Goal: Download file/media

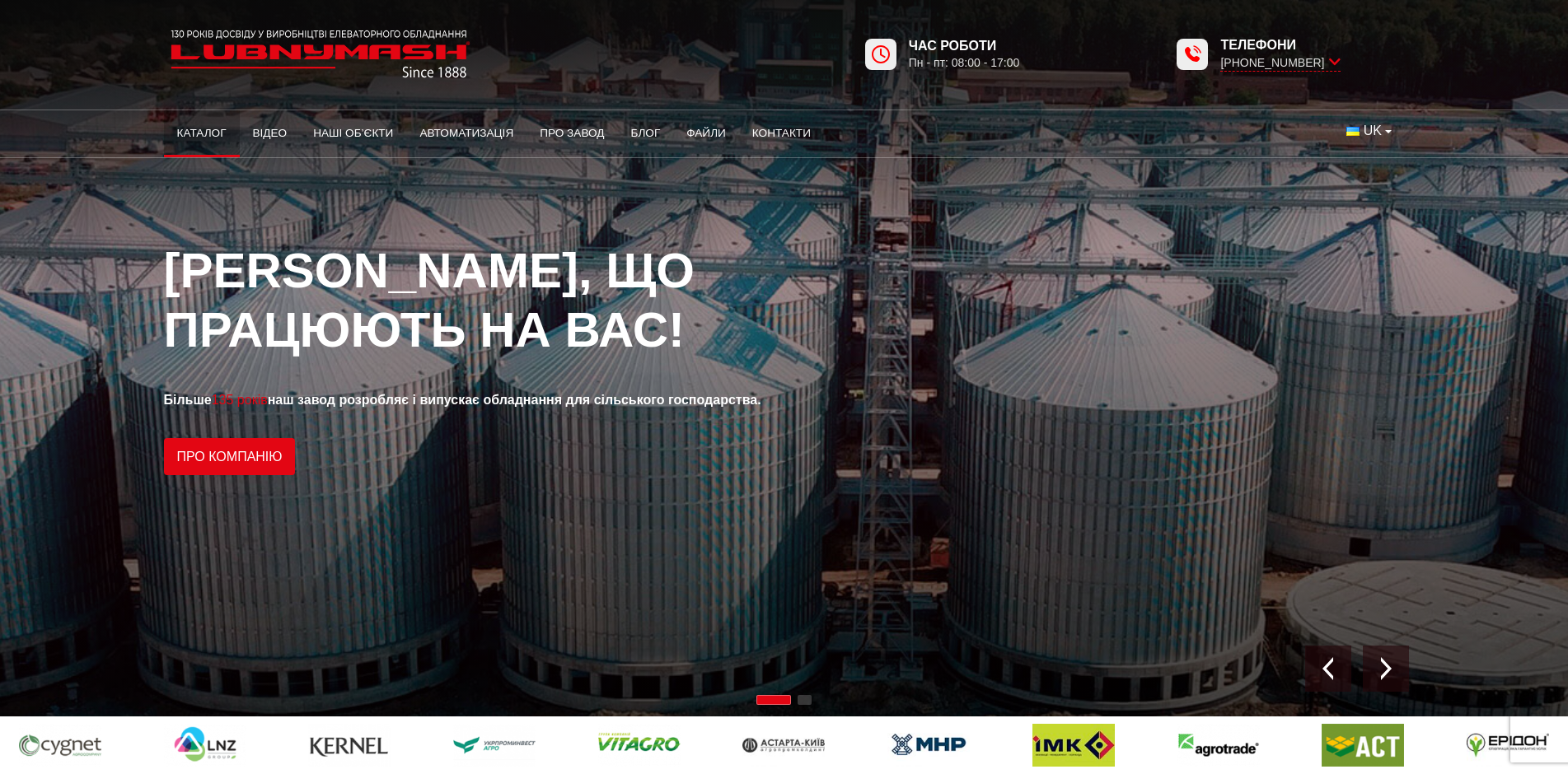
click at [207, 135] on link "Каталог" at bounding box center [202, 134] width 76 height 36
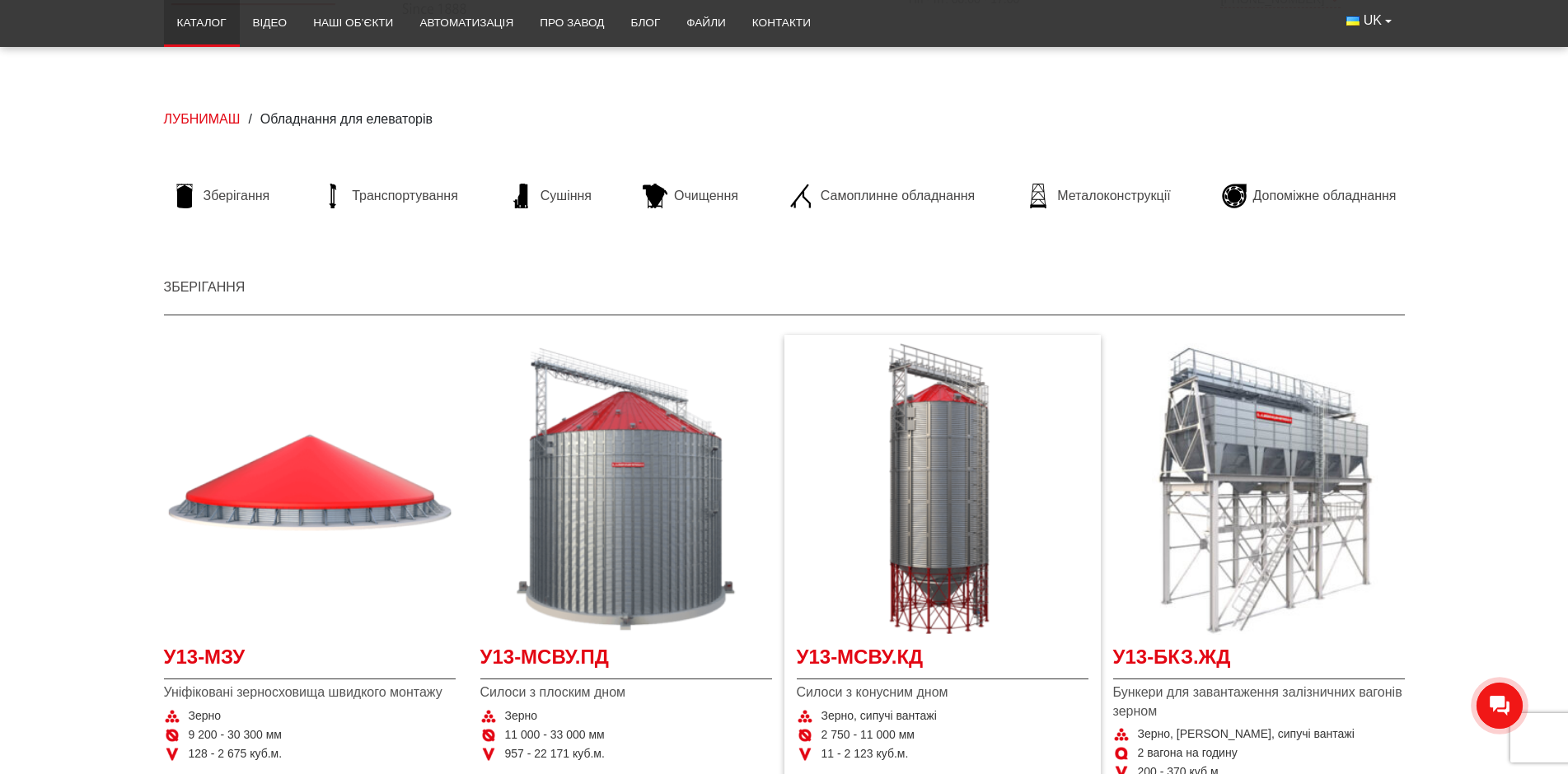
scroll to position [247, 0]
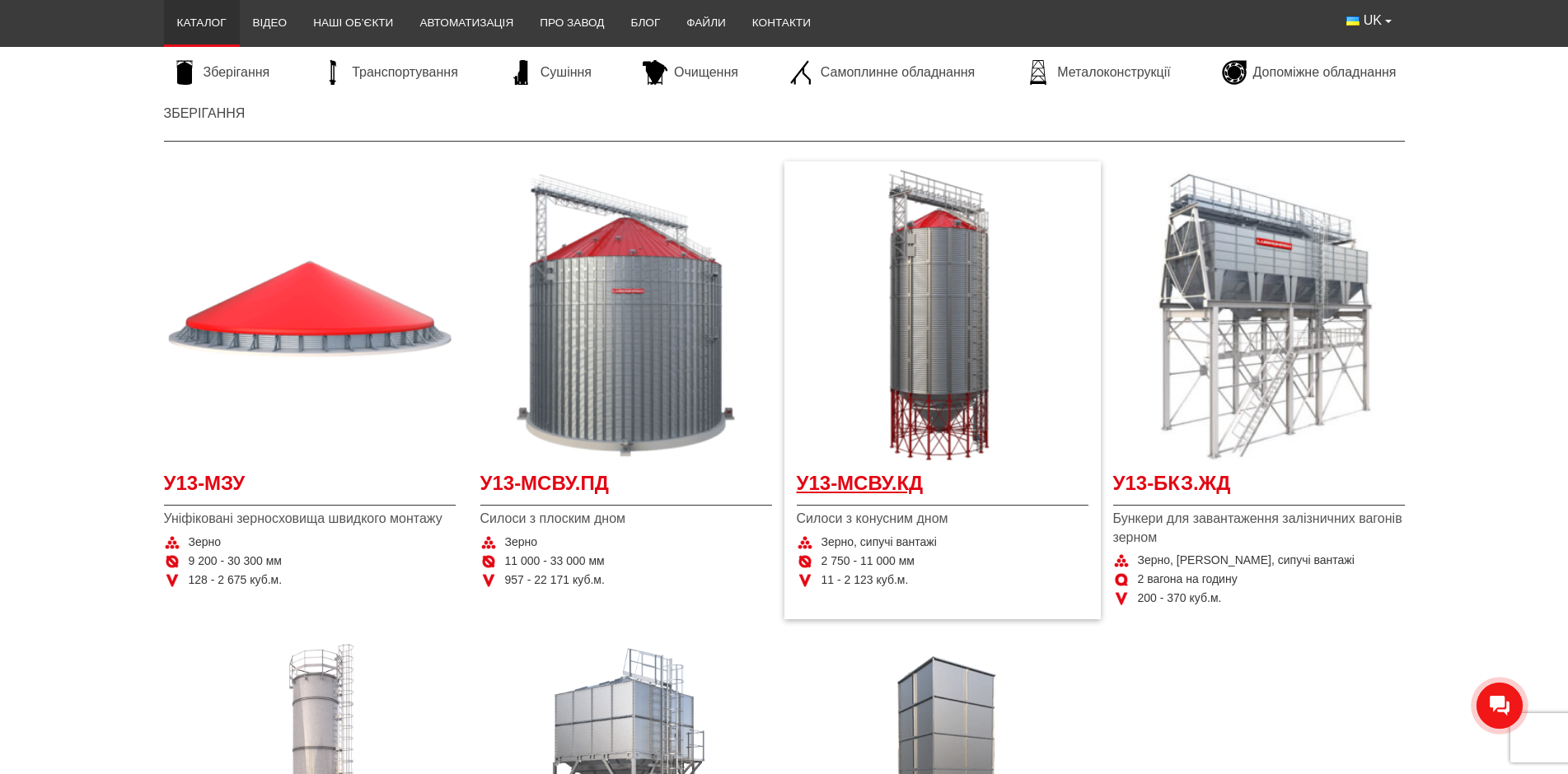
click at [900, 495] on span "У13-МСВУ.КД" at bounding box center [943, 487] width 292 height 37
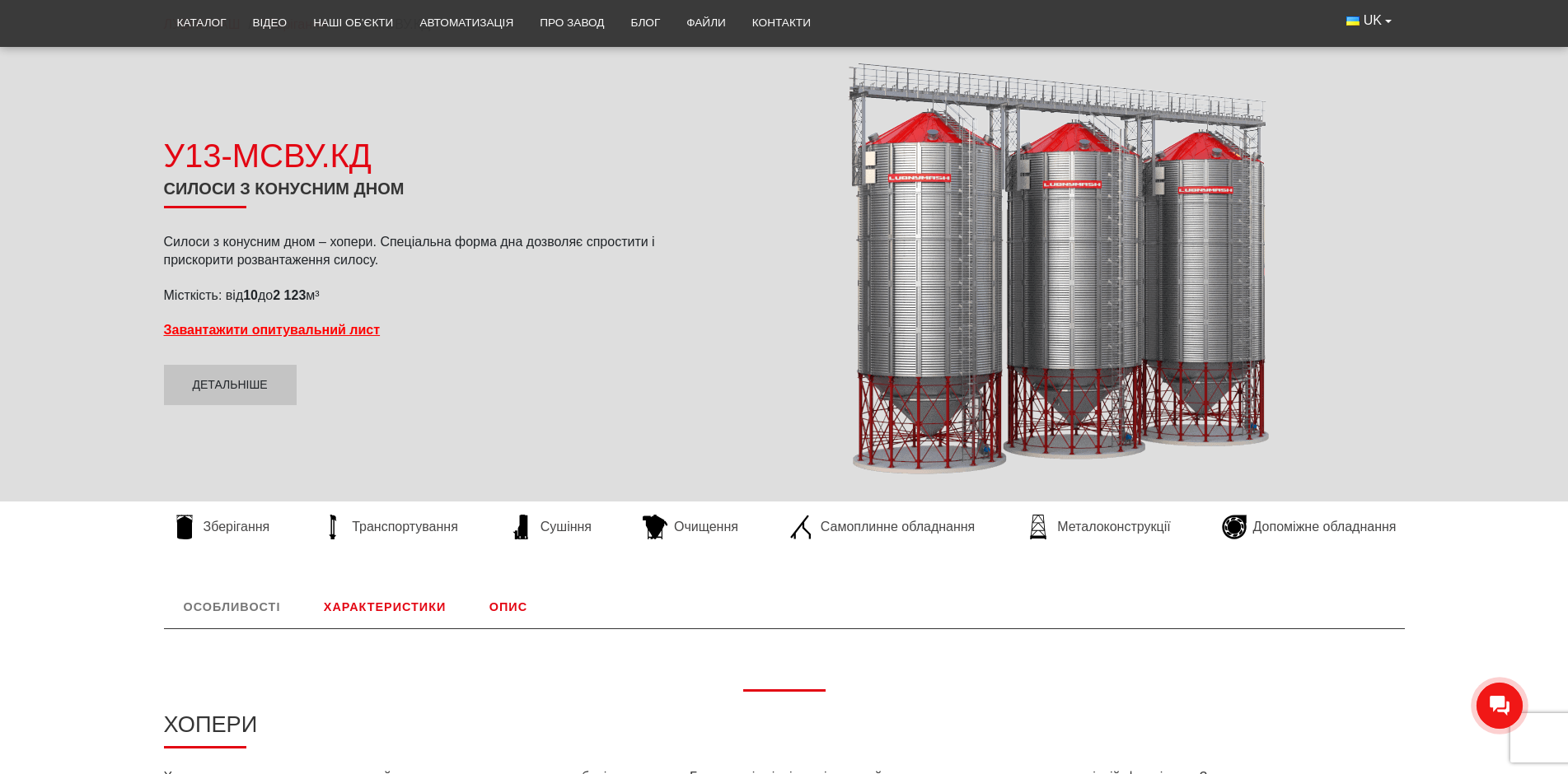
scroll to position [165, 0]
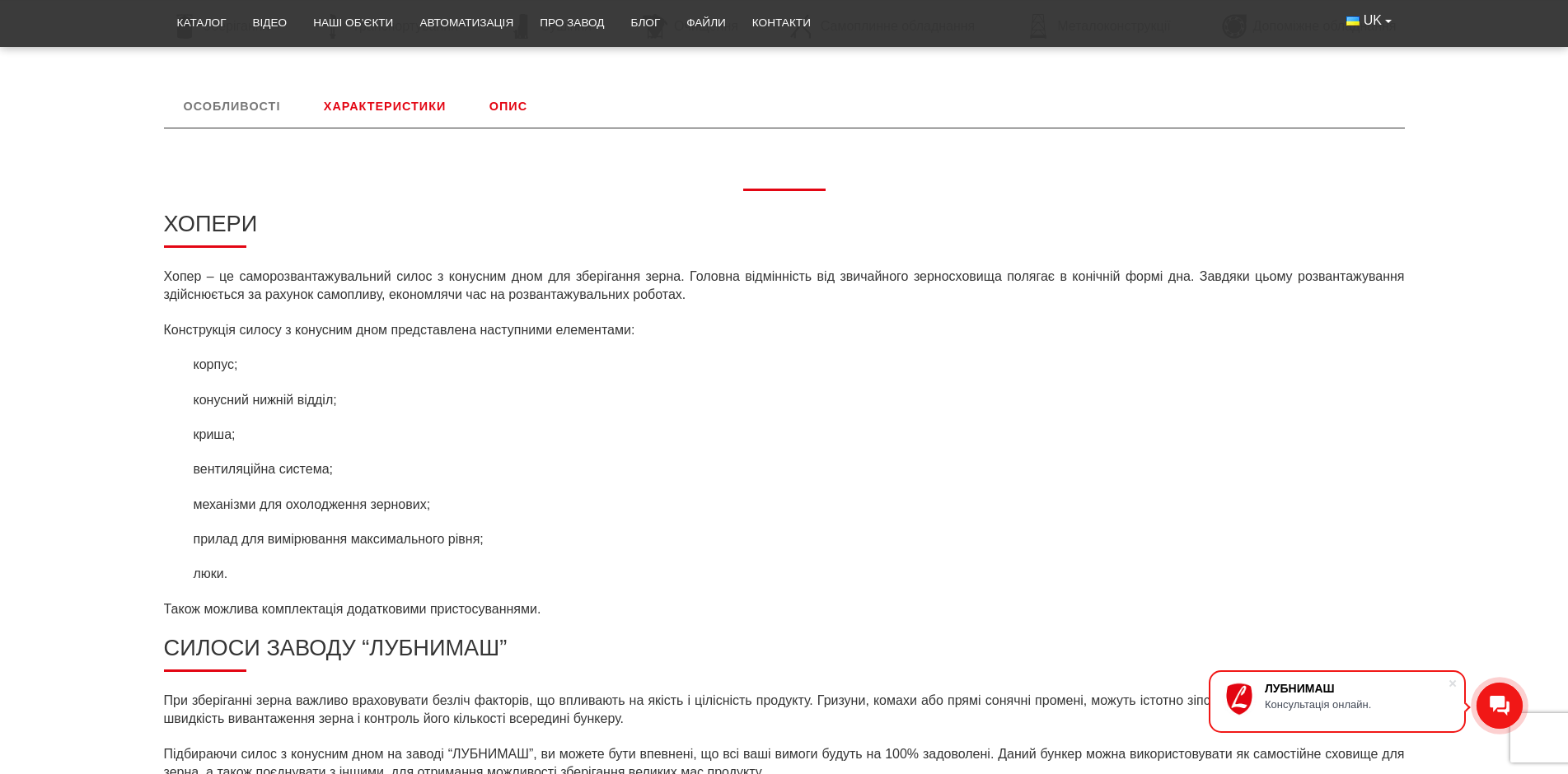
click at [354, 103] on link "Характеристики" at bounding box center [385, 106] width 162 height 43
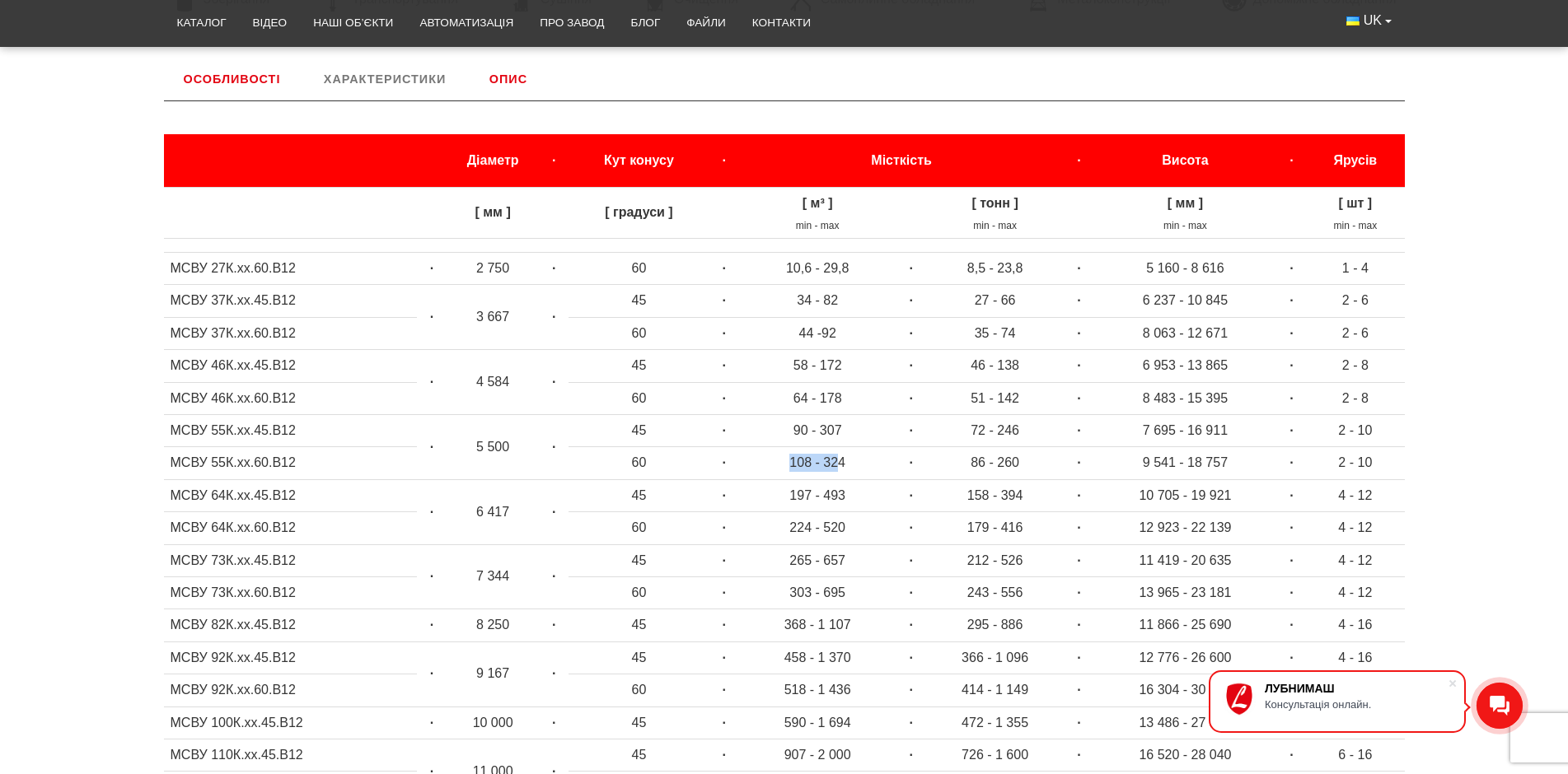
drag, startPoint x: 790, startPoint y: 460, endPoint x: 841, endPoint y: 463, distance: 51.1
click at [841, 463] on td "108 - 324" at bounding box center [818, 463] width 158 height 32
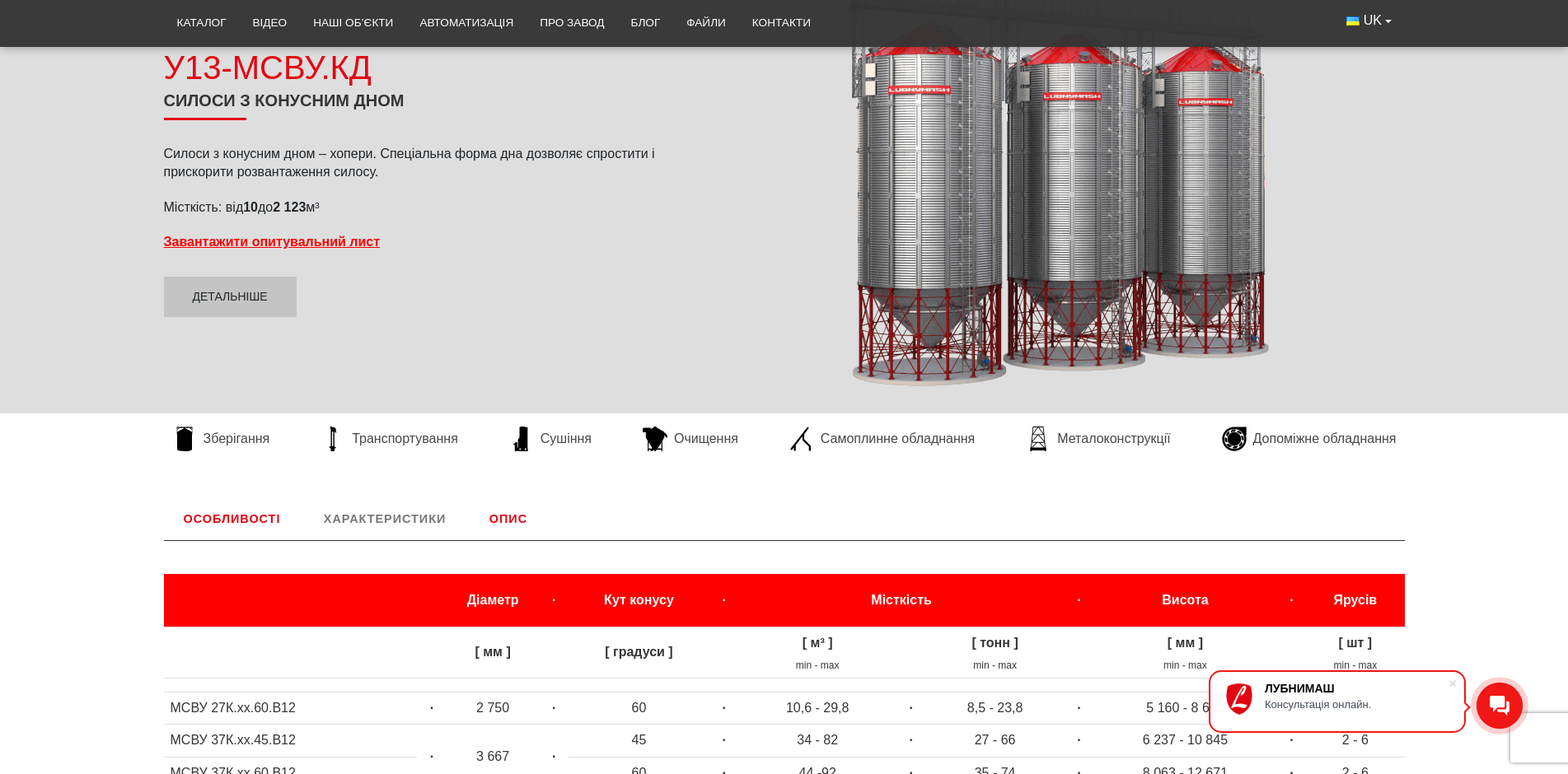
scroll to position [247, 0]
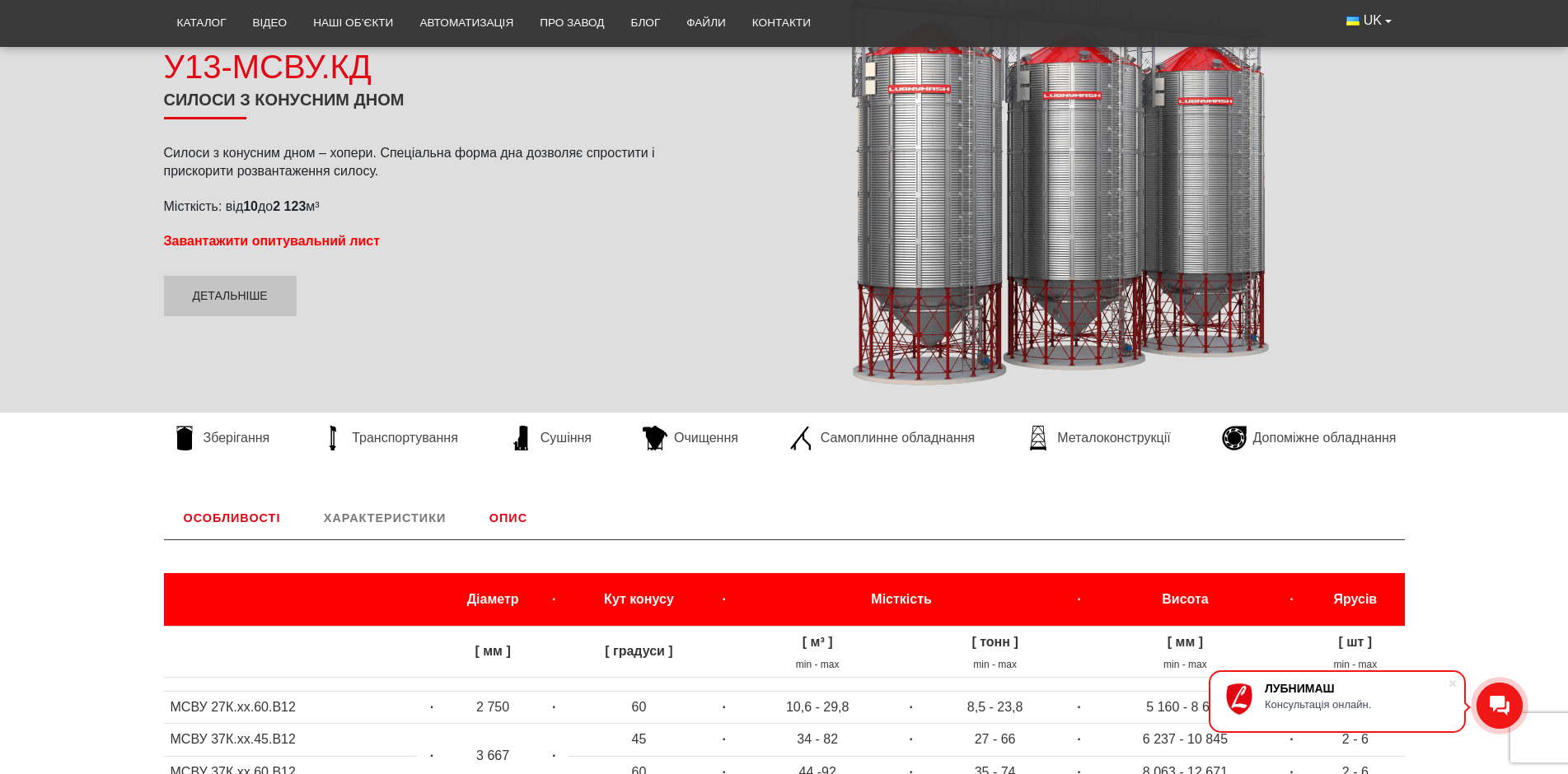
click at [291, 240] on strong "Завантажити опитувальний лист" at bounding box center [272, 241] width 216 height 14
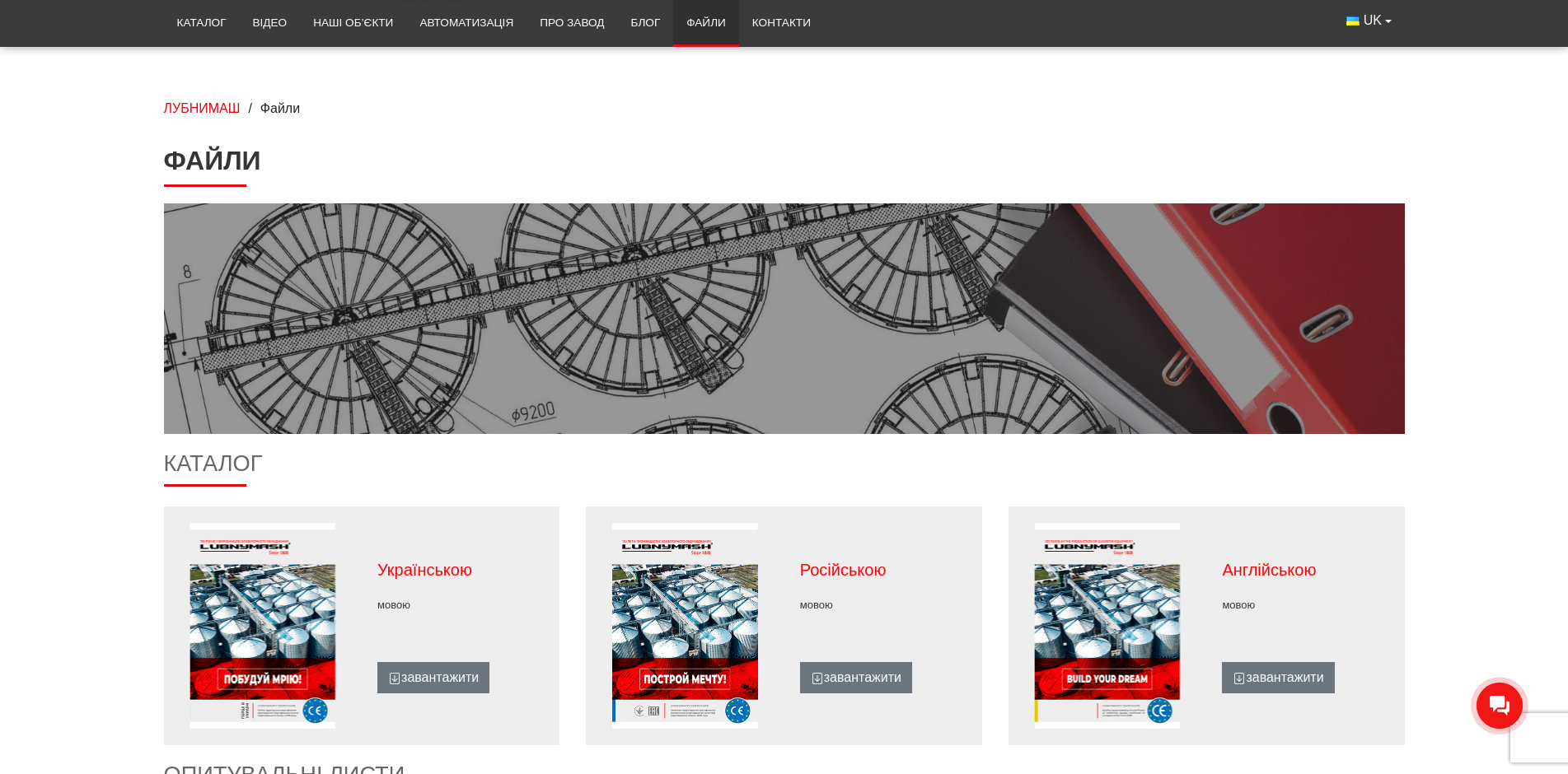
scroll to position [247, 0]
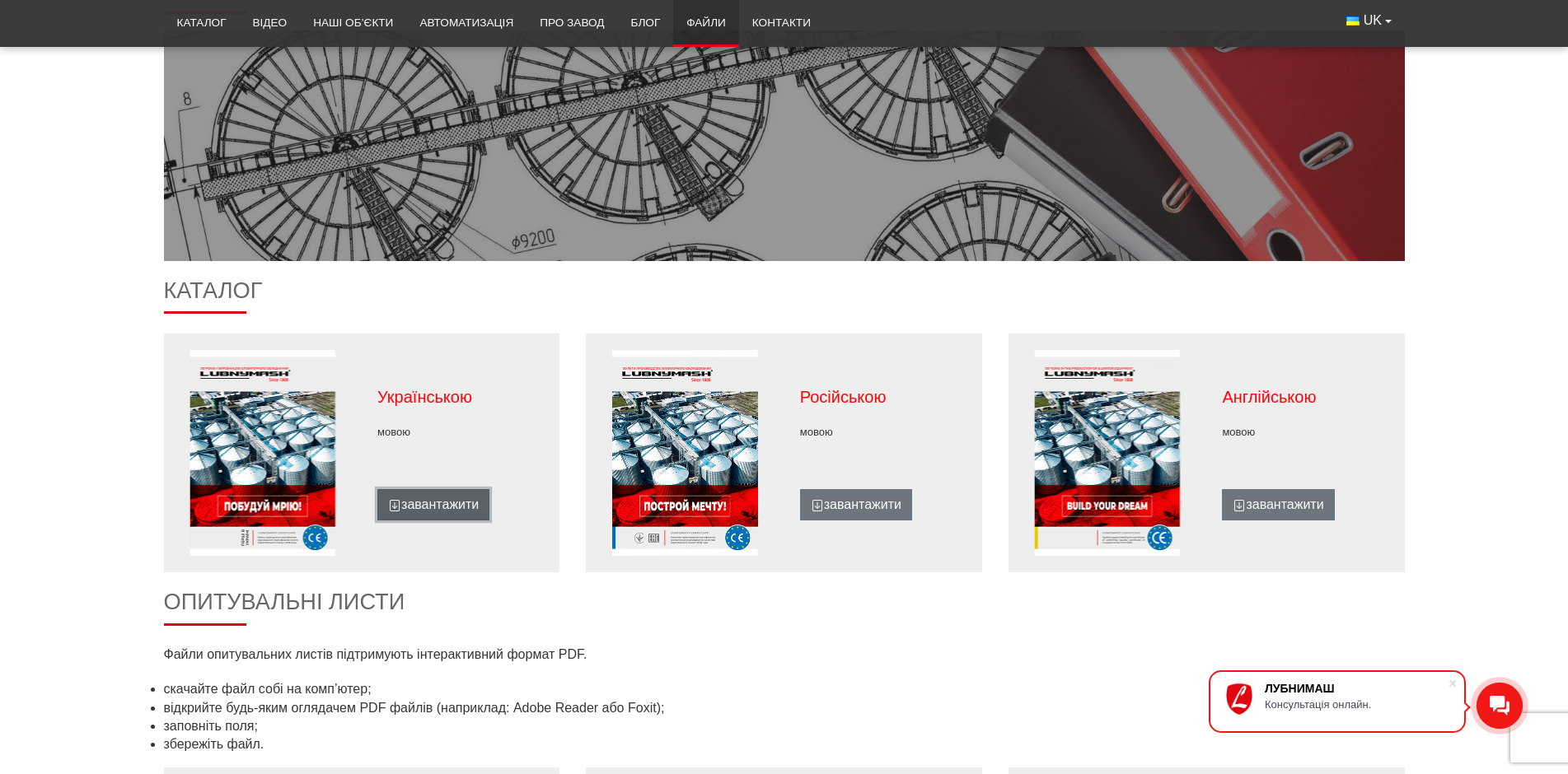
click at [428, 503] on link "завантажити" at bounding box center [433, 505] width 112 height 31
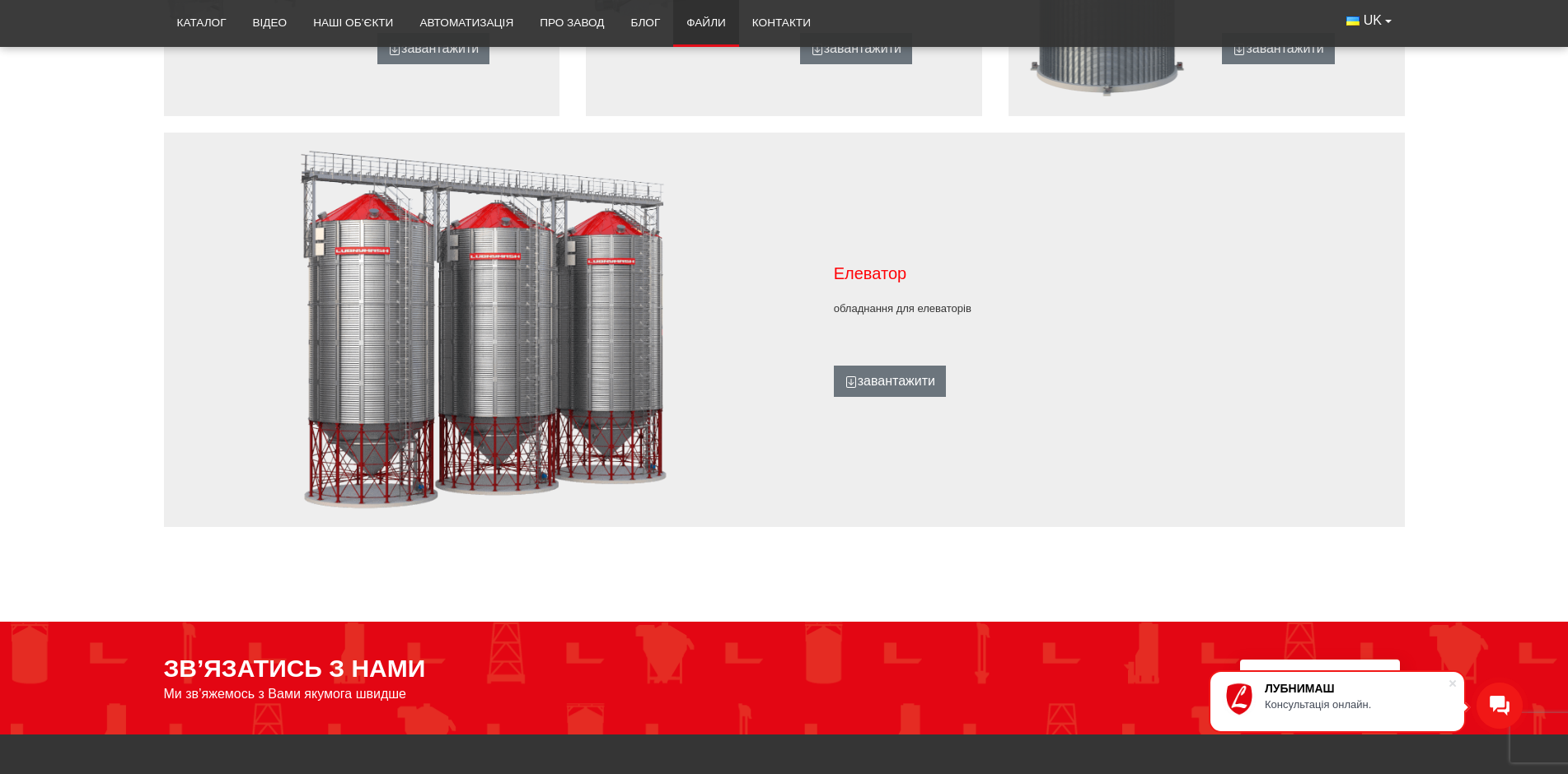
scroll to position [1400, 0]
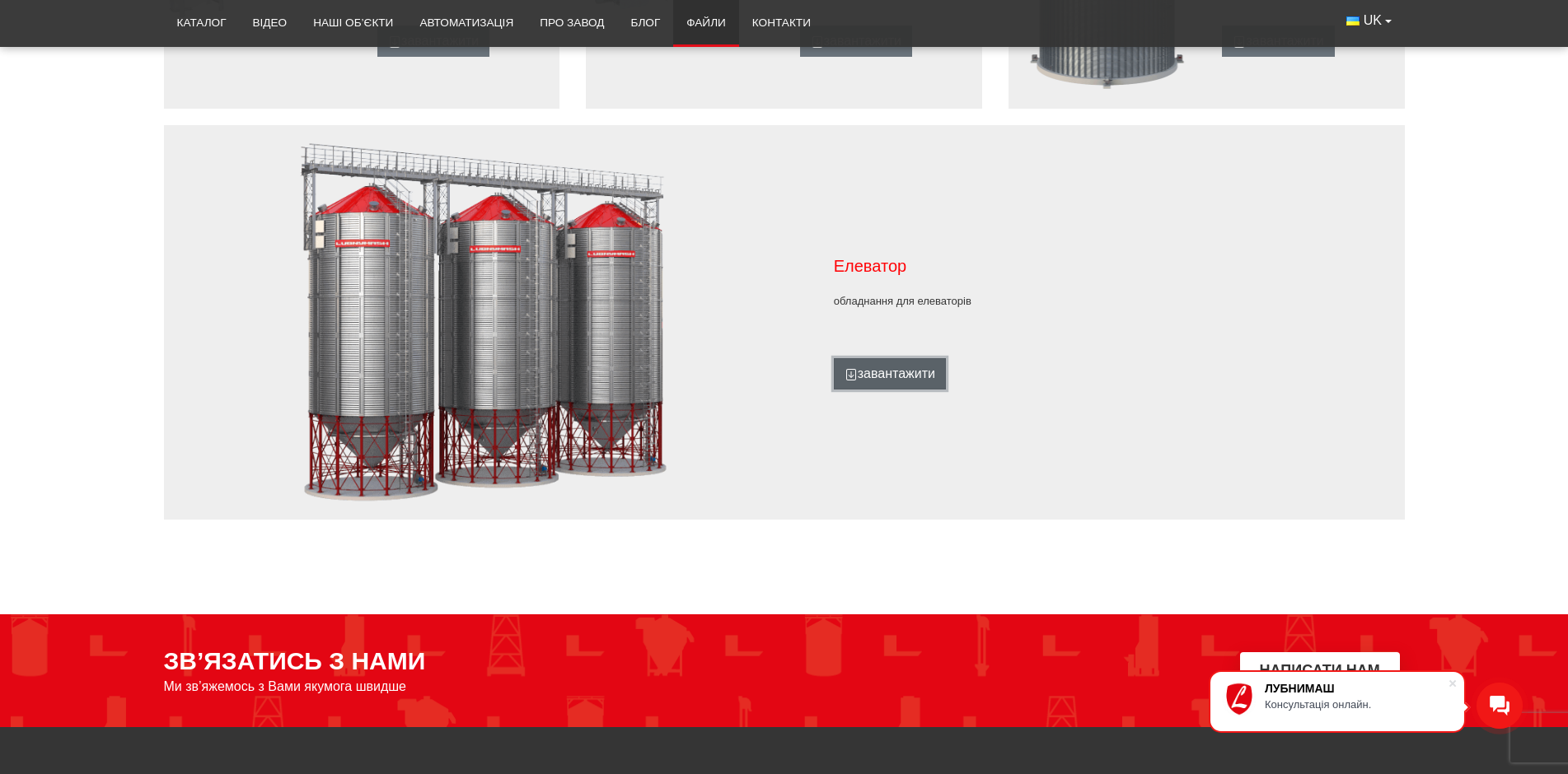
click at [885, 374] on link "завантажити" at bounding box center [890, 374] width 112 height 31
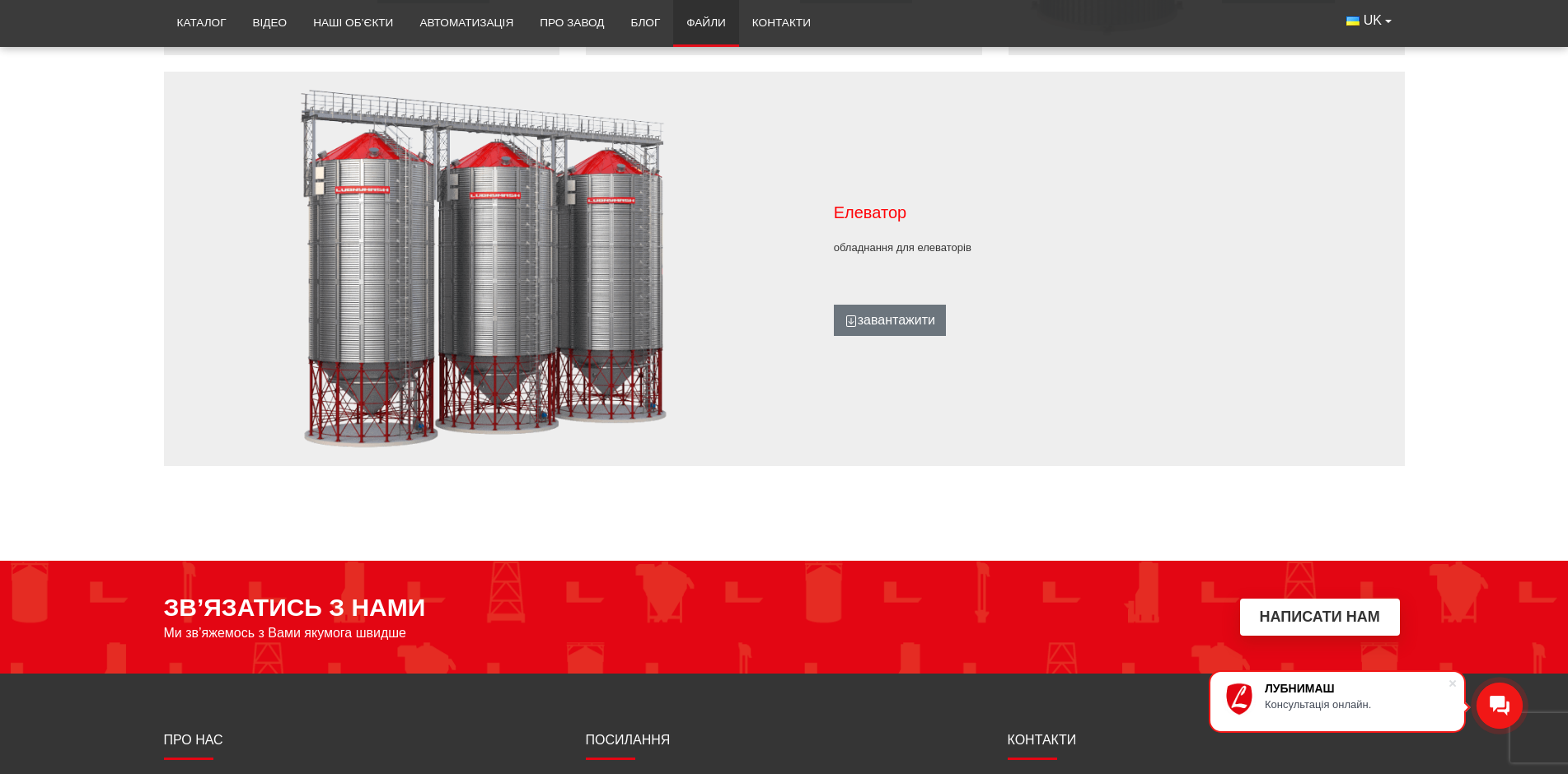
scroll to position [1483, 0]
